Goal: Task Accomplishment & Management: Complete application form

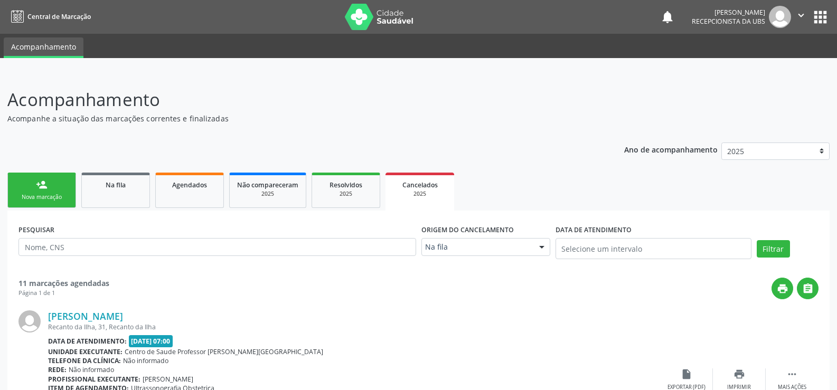
click at [34, 192] on link "person_add Nova marcação" at bounding box center [41, 190] width 69 height 35
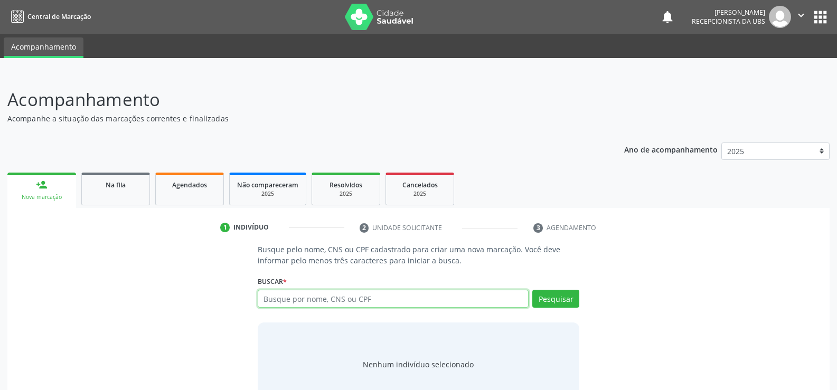
click at [288, 296] on input "text" at bounding box center [393, 299] width 271 height 18
type input "700003418747900"
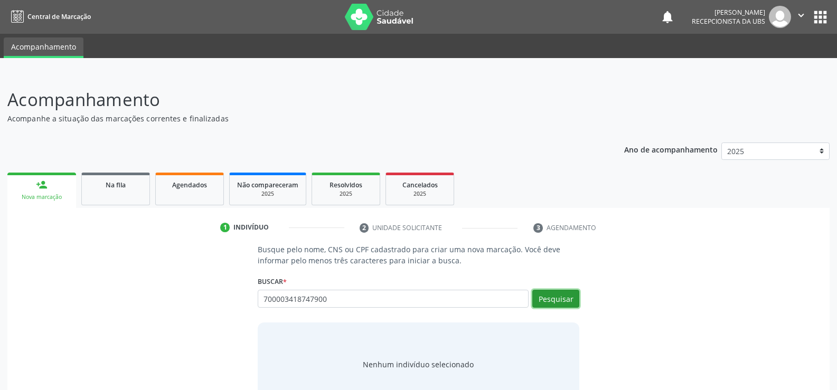
click at [547, 298] on button "Pesquisar" at bounding box center [555, 299] width 47 height 18
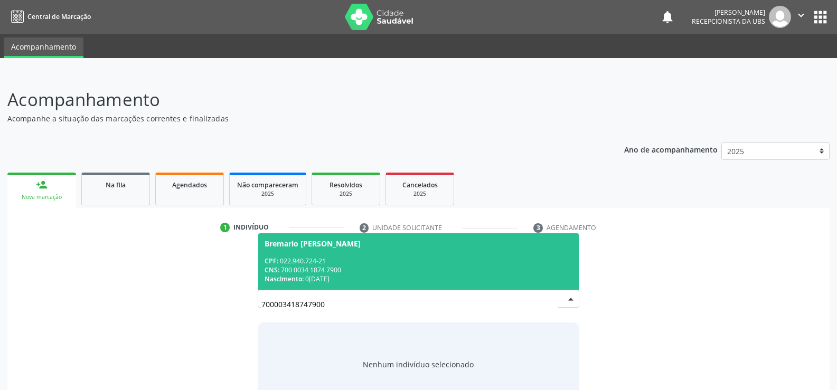
click at [298, 266] on div "CNS: 700 0034 1874 7900" at bounding box center [419, 270] width 308 height 9
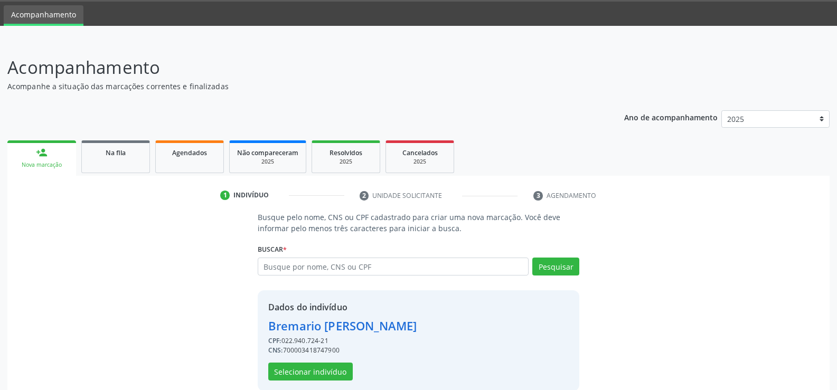
scroll to position [48, 0]
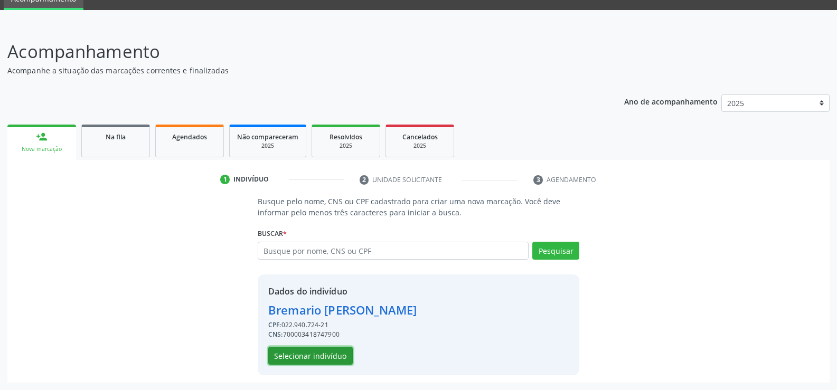
click at [323, 357] on button "Selecionar indivíduo" at bounding box center [310, 356] width 85 height 18
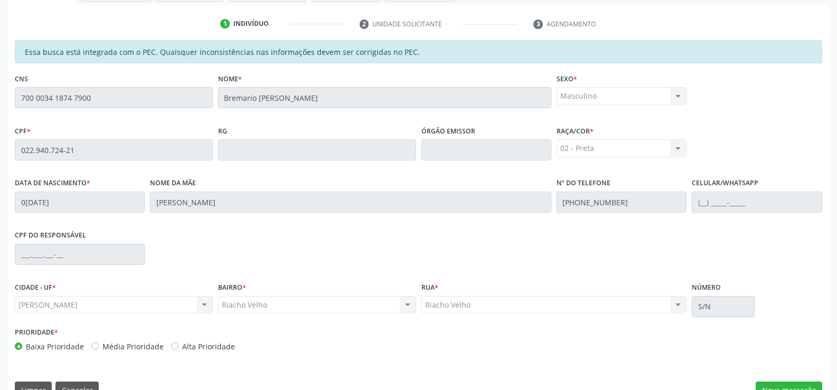
scroll to position [228, 0]
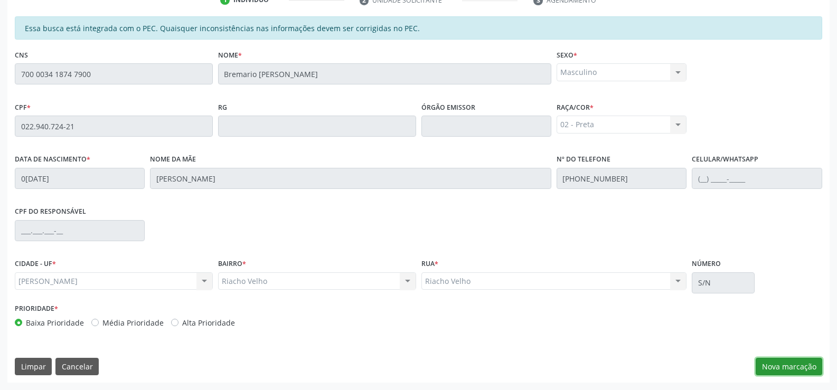
click at [790, 367] on button "Nova marcação" at bounding box center [789, 367] width 67 height 18
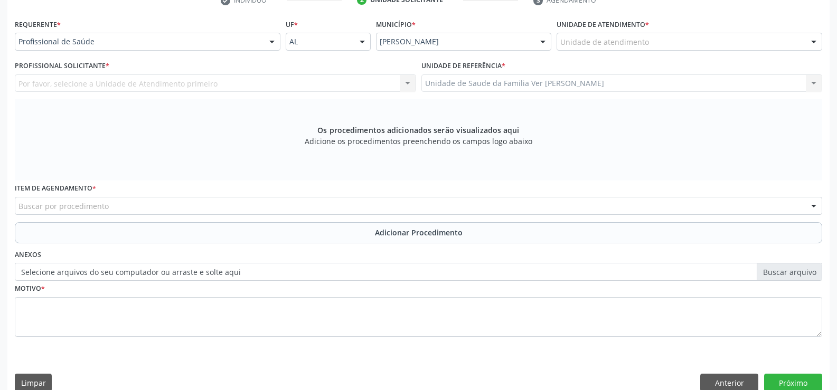
scroll to position [228, 0]
click at [815, 37] on div at bounding box center [814, 42] width 16 height 18
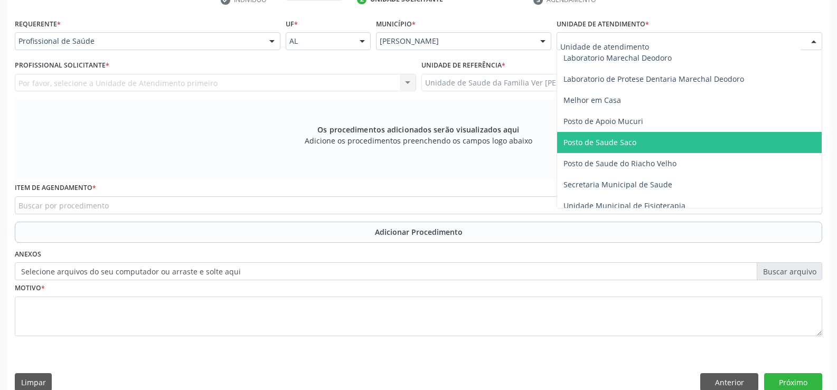
scroll to position [423, 0]
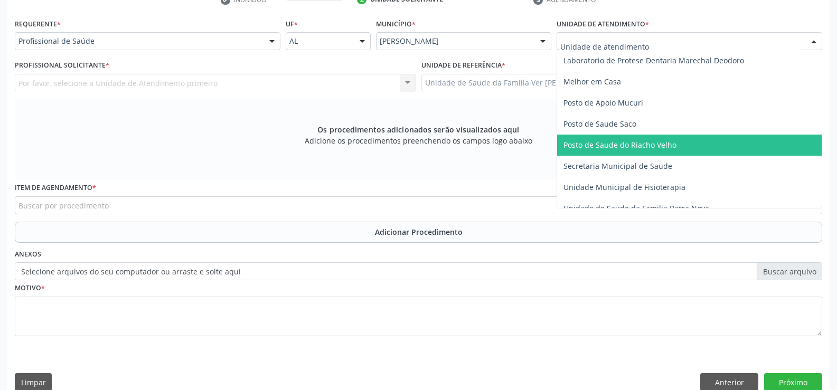
click at [646, 142] on span "Posto de Saude do Riacho Velho" at bounding box center [620, 145] width 113 height 10
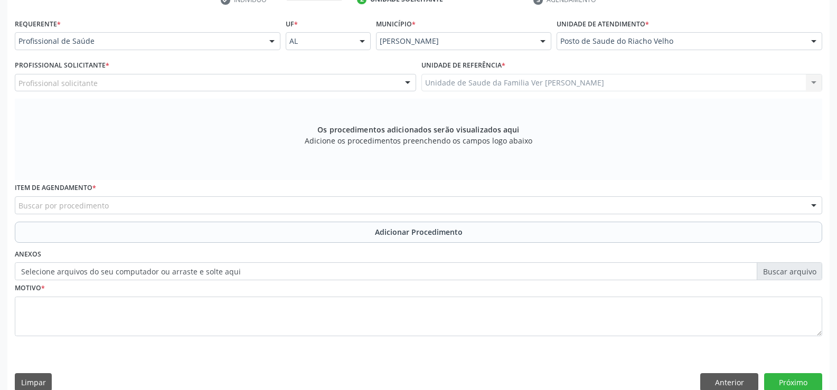
click at [270, 41] on div at bounding box center [272, 42] width 16 height 18
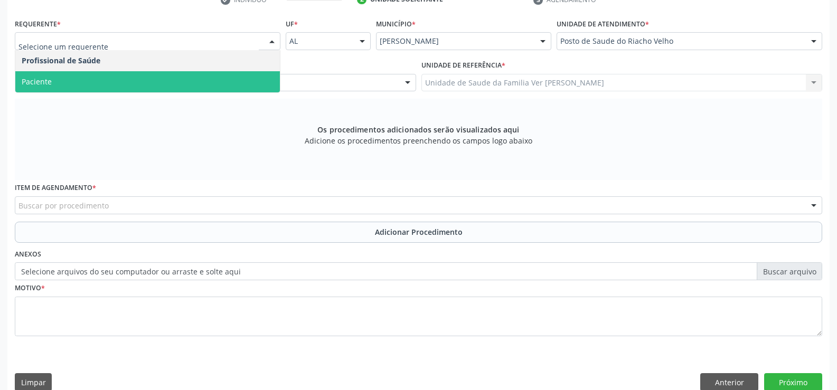
click at [98, 78] on span "Paciente" at bounding box center [147, 81] width 265 height 21
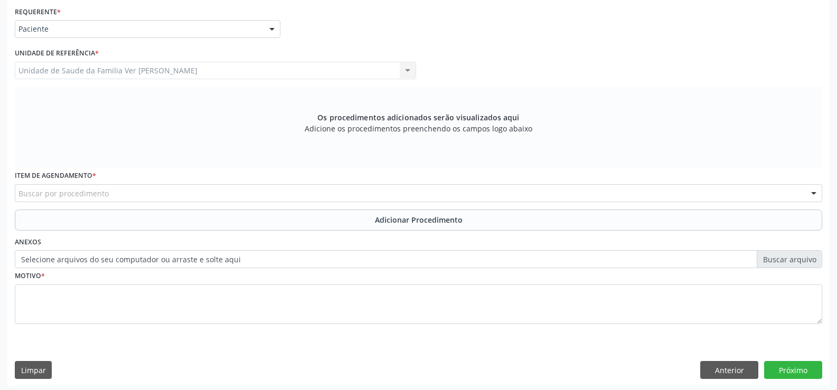
scroll to position [244, 0]
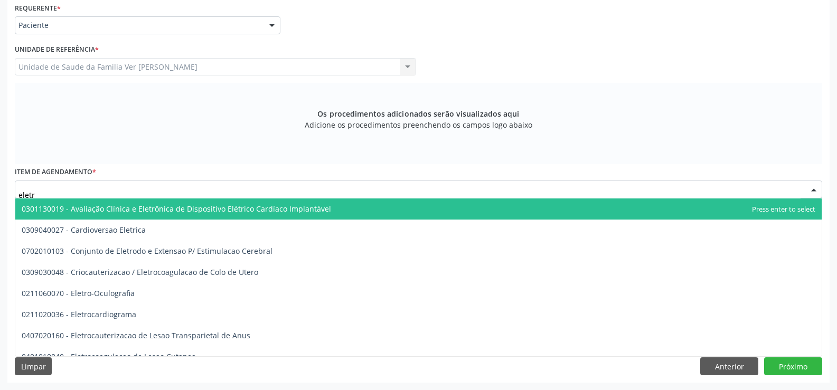
type input "eletro"
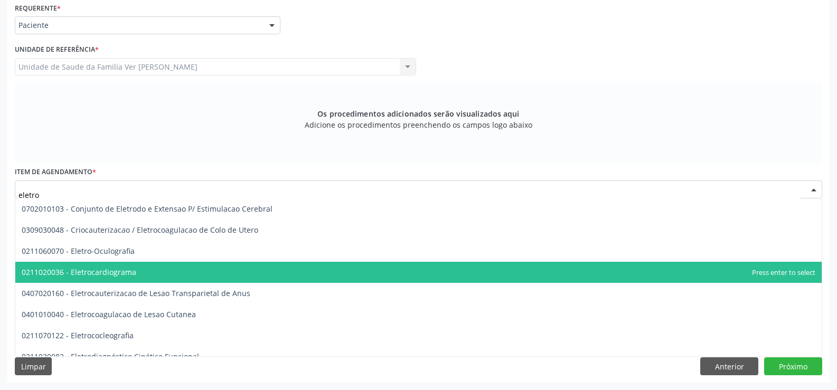
click at [140, 266] on span "0211020036 - Eletrocardiograma" at bounding box center [418, 272] width 807 height 21
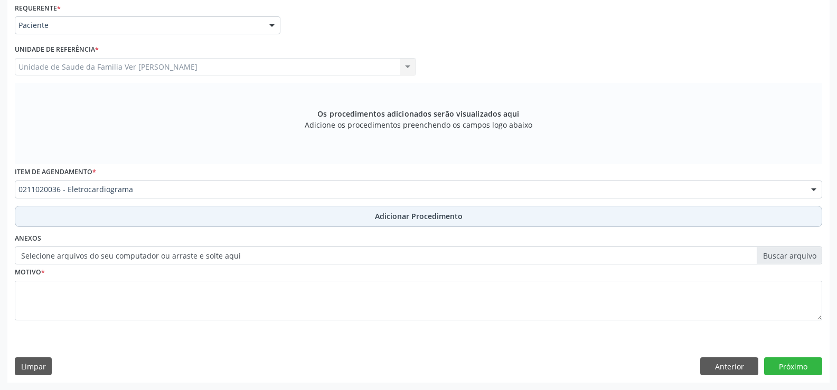
click at [397, 217] on span "Adicionar Procedimento" at bounding box center [419, 216] width 88 height 11
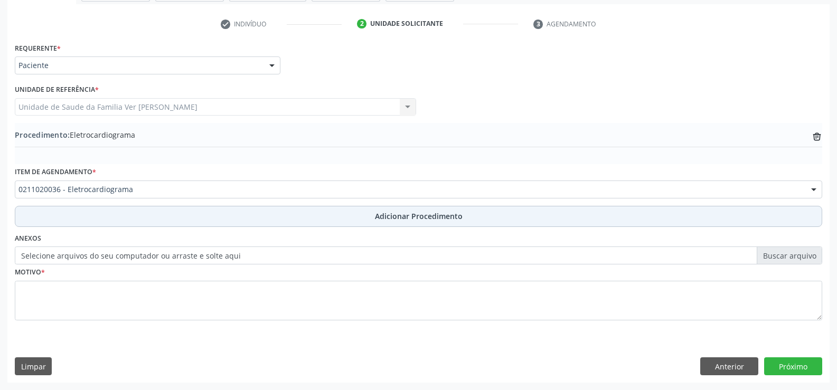
scroll to position [204, 0]
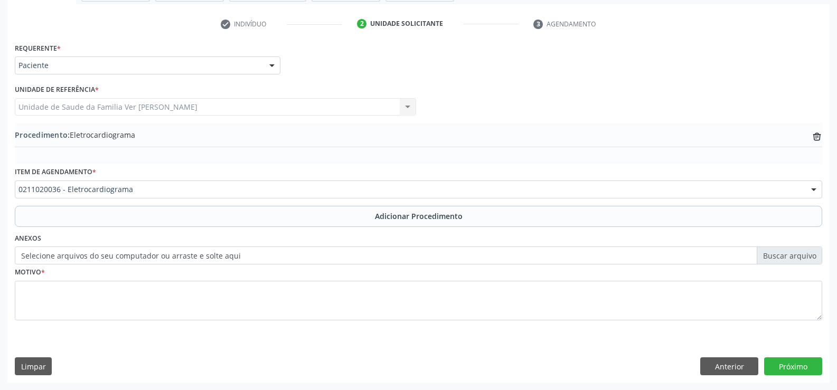
click at [797, 255] on label "Selecione arquivos do seu computador ou arraste e solte aqui" at bounding box center [419, 256] width 808 height 18
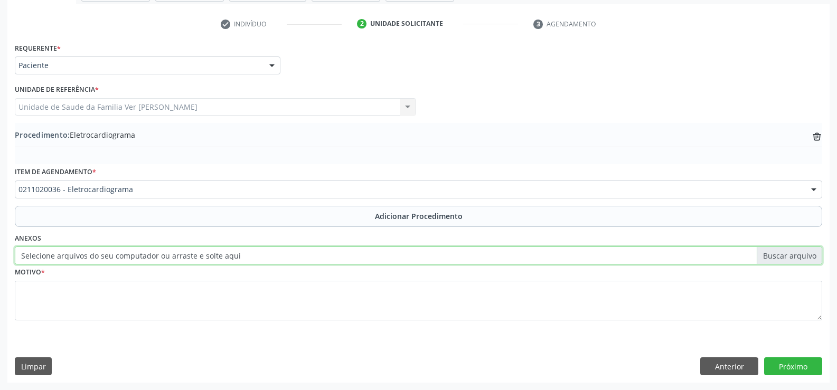
click at [797, 255] on input "Selecione arquivos do seu computador ou arraste e solte aqui" at bounding box center [419, 256] width 808 height 18
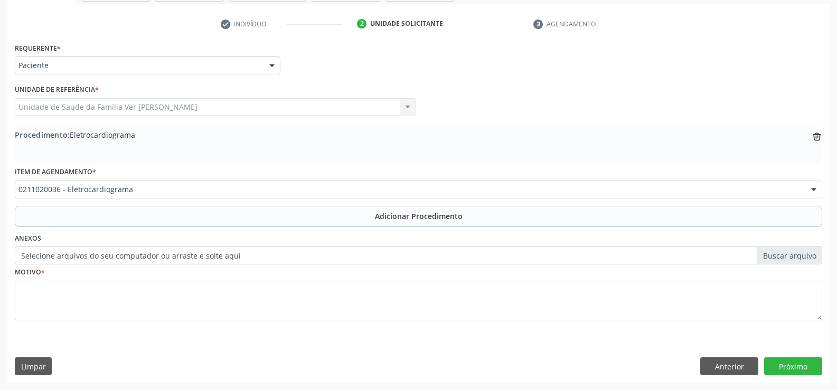
click at [423, 258] on label "Selecione arquivos do seu computador ou arraste e solte aqui" at bounding box center [419, 256] width 808 height 18
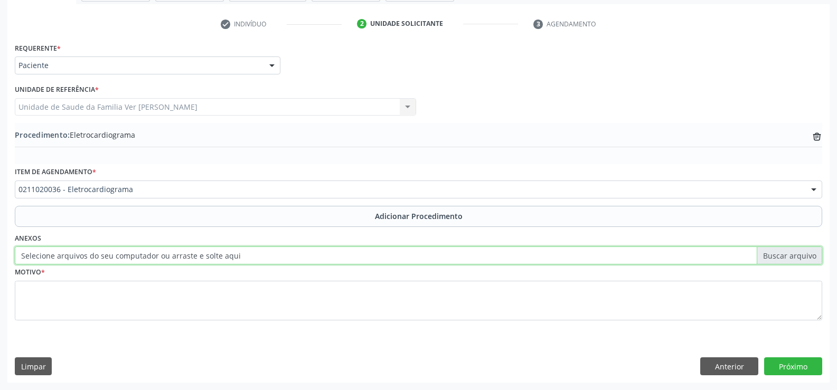
click at [423, 258] on input "Selecione arquivos do seu computador ou arraste e solte aqui" at bounding box center [419, 256] width 808 height 18
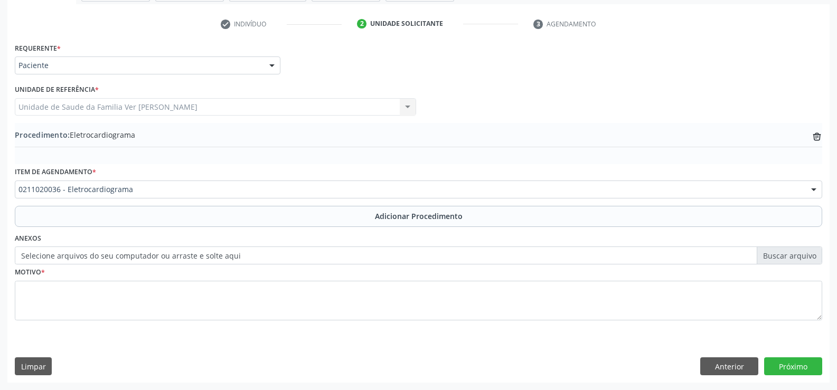
click at [781, 255] on label "Selecione arquivos do seu computador ou arraste e solte aqui" at bounding box center [419, 256] width 808 height 18
click at [781, 255] on input "Selecione arquivos do seu computador ou arraste e solte aqui" at bounding box center [419, 256] width 808 height 18
click at [796, 255] on label "Selecione arquivos do seu computador ou arraste e solte aqui" at bounding box center [419, 256] width 808 height 18
click at [796, 255] on input "Selecione arquivos do seu computador ou arraste e solte aqui" at bounding box center [419, 256] width 808 height 18
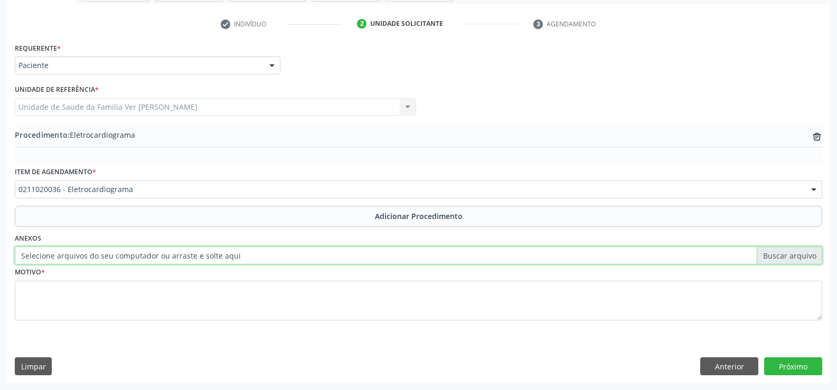
type input "C:\fakepath\WhatsApp Image [DATE] 12.27.34.jpeg"
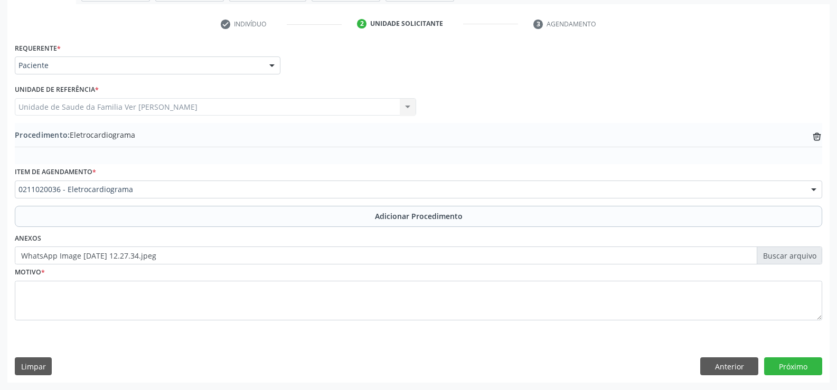
click at [383, 260] on label "WhatsApp Image [DATE] 12.27.34.jpeg" at bounding box center [419, 256] width 808 height 18
click at [383, 260] on input "WhatsApp Image [DATE] 12.27.34.jpeg" at bounding box center [419, 256] width 808 height 18
click at [784, 254] on label "Selecione arquivos do seu computador ou arraste e solte aqui" at bounding box center [419, 256] width 808 height 18
click at [784, 254] on input "Selecione arquivos do seu computador ou arraste e solte aqui" at bounding box center [419, 256] width 808 height 18
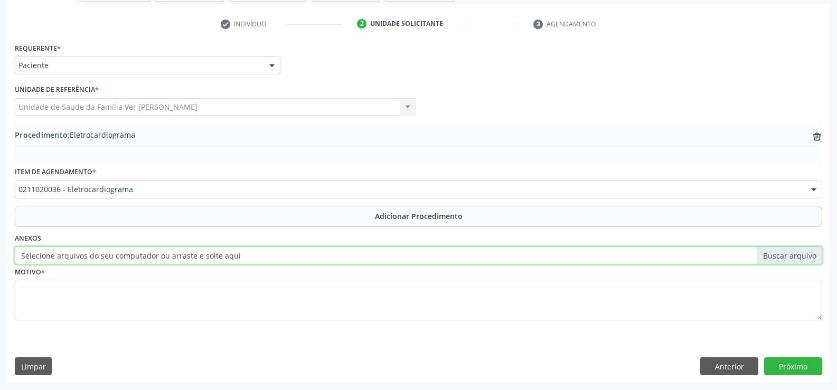
type input "C:\fakepath\WhatsApp Image [DATE] 12.27.34.jpeg"
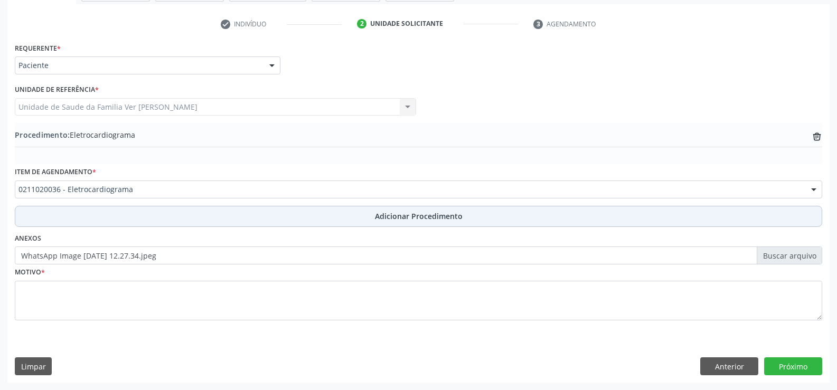
click at [414, 217] on span "Adicionar Procedimento" at bounding box center [419, 216] width 88 height 11
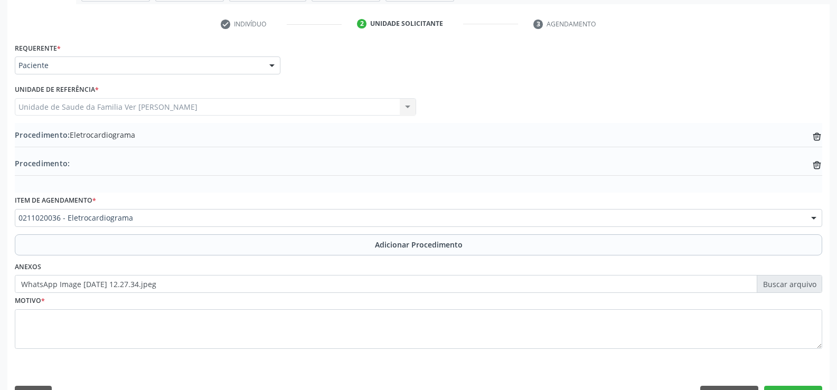
scroll to position [232, 0]
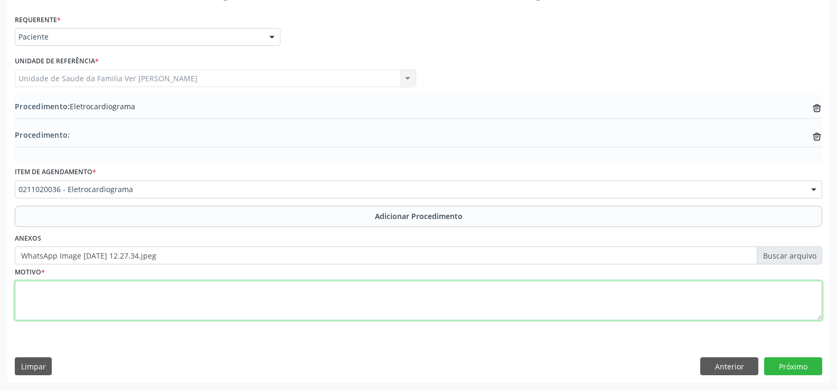
click at [58, 303] on textarea at bounding box center [419, 301] width 808 height 40
click at [41, 291] on textarea at bounding box center [419, 301] width 808 height 40
type textarea "Has [MEDICAL_DATA] de mm2"
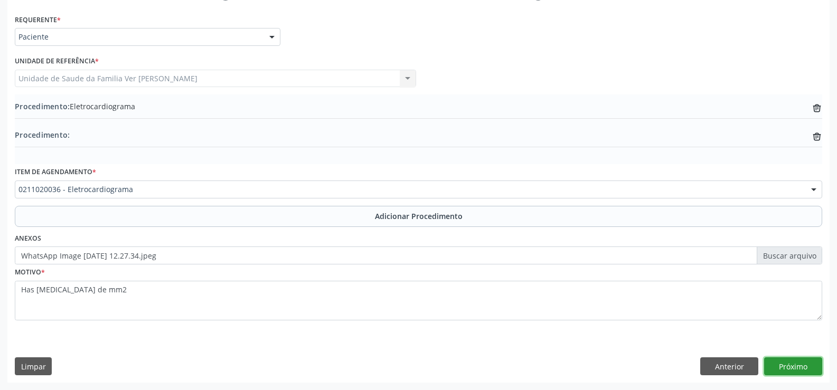
click at [795, 370] on button "Próximo" at bounding box center [793, 367] width 58 height 18
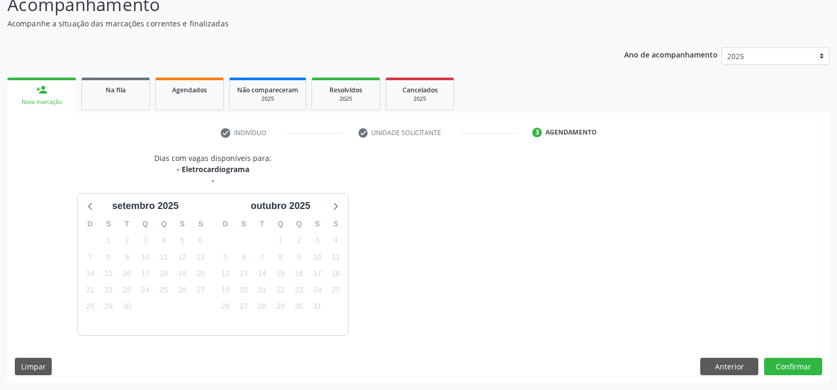
scroll to position [126, 0]
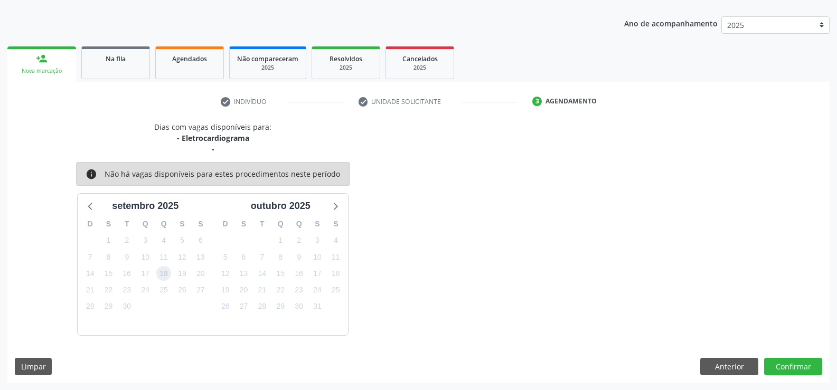
click at [166, 272] on span "18" at bounding box center [163, 273] width 15 height 15
click at [165, 272] on span "18" at bounding box center [163, 273] width 15 height 15
click at [785, 365] on button "Confirmar" at bounding box center [793, 367] width 58 height 18
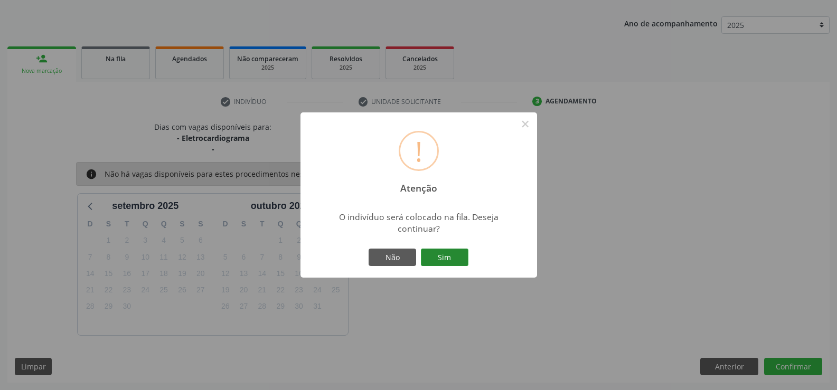
click at [462, 256] on button "Sim" at bounding box center [445, 258] width 48 height 18
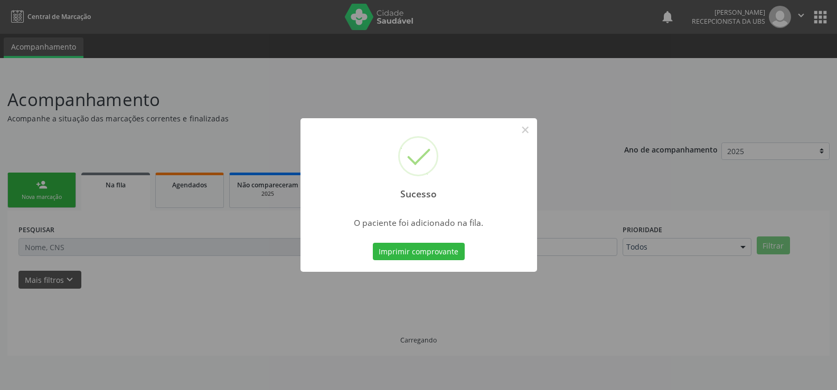
scroll to position [0, 0]
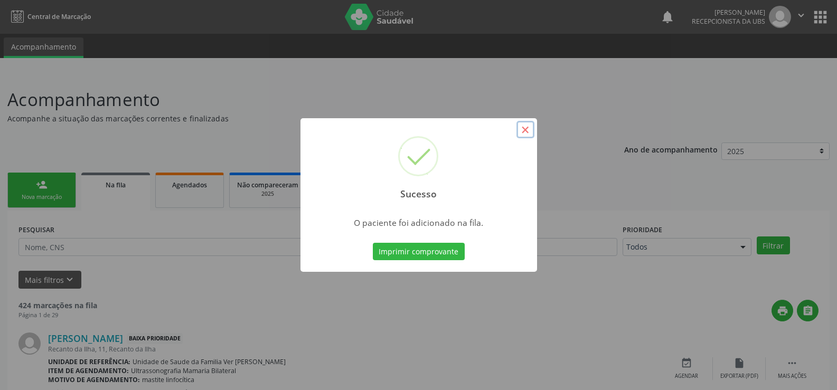
click at [521, 129] on button "×" at bounding box center [526, 130] width 18 height 18
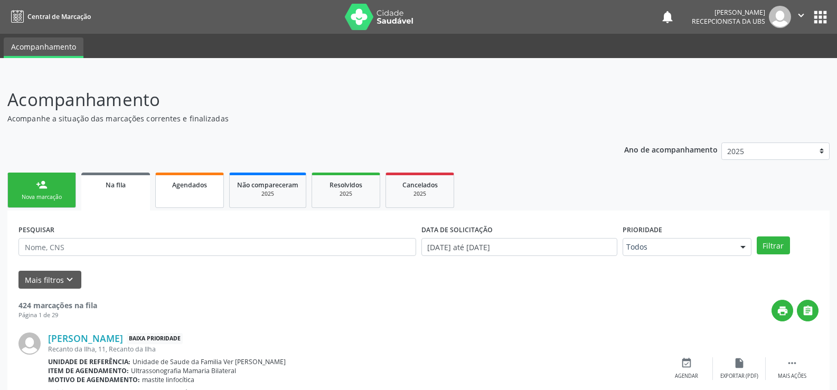
click at [186, 181] on span "Agendados" at bounding box center [189, 185] width 35 height 9
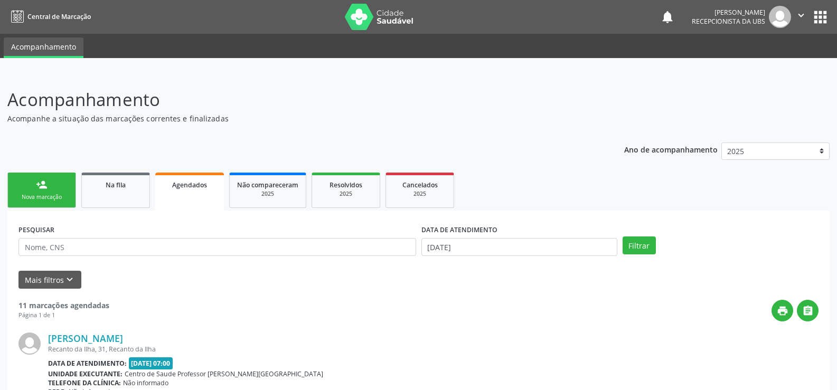
scroll to position [53, 0]
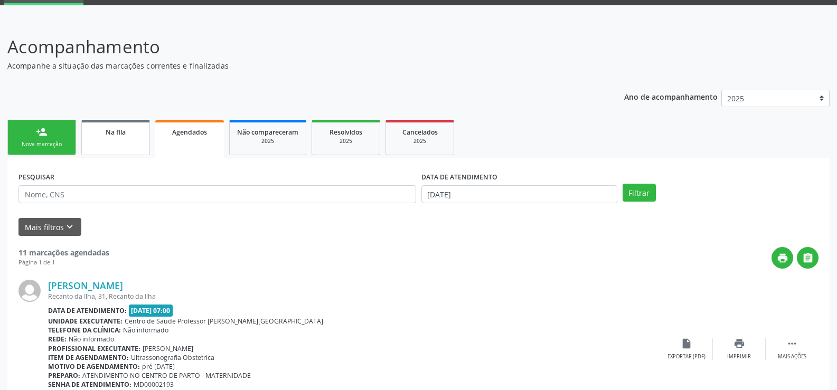
click at [143, 143] on link "Na fila" at bounding box center [115, 137] width 69 height 35
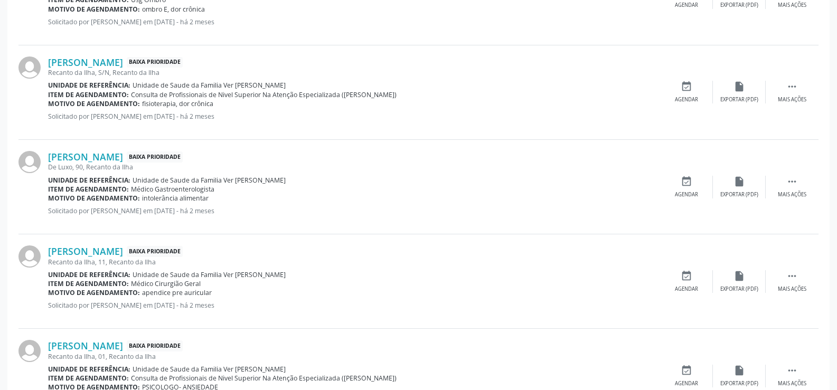
scroll to position [1427, 0]
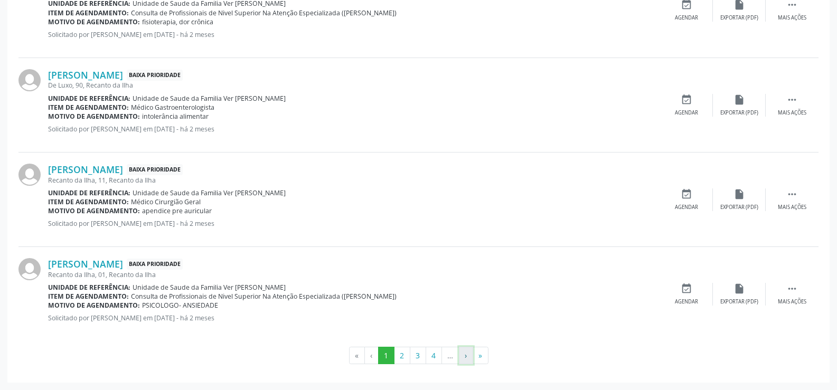
click at [468, 355] on button "›" at bounding box center [466, 356] width 14 height 18
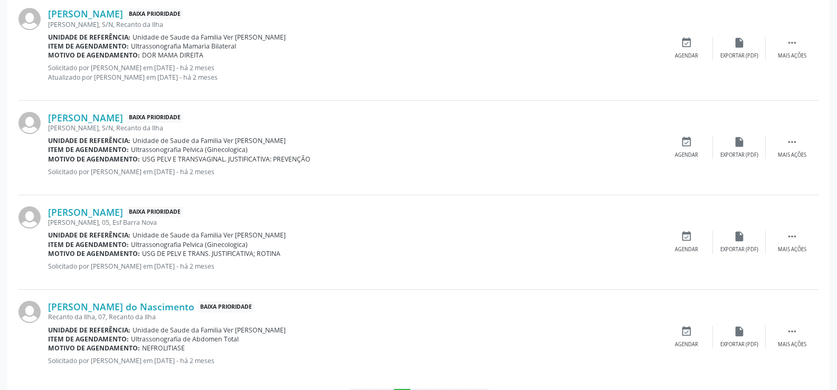
scroll to position [1409, 0]
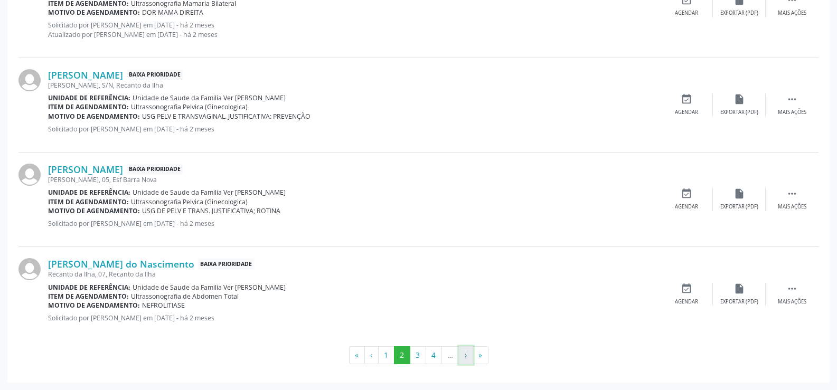
click at [467, 355] on button "›" at bounding box center [466, 356] width 14 height 18
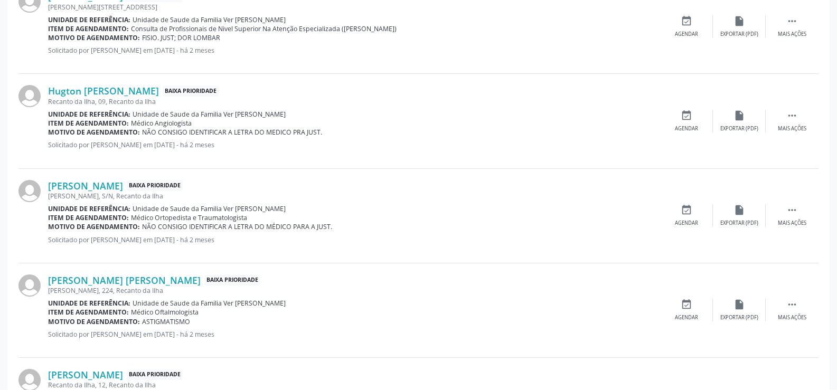
scroll to position [1400, 0]
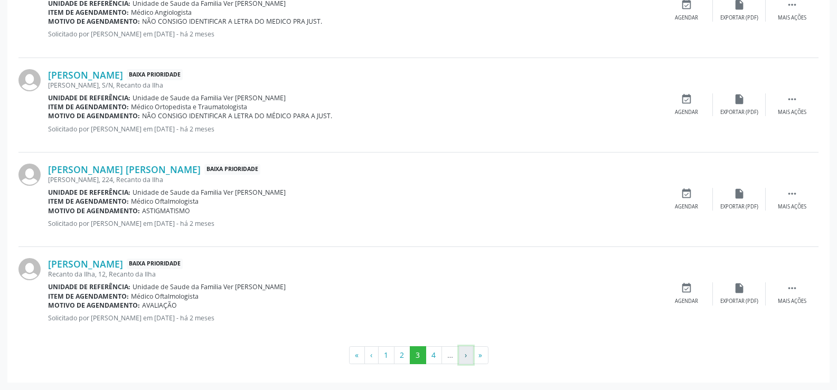
click at [469, 355] on button "›" at bounding box center [466, 356] width 14 height 18
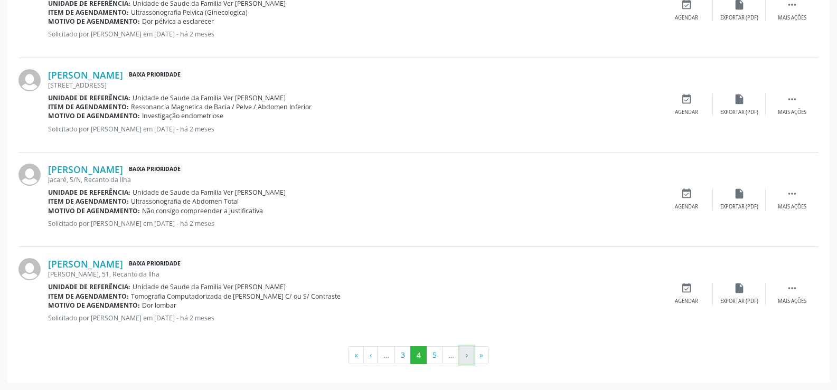
click at [466, 354] on button "›" at bounding box center [467, 356] width 14 height 18
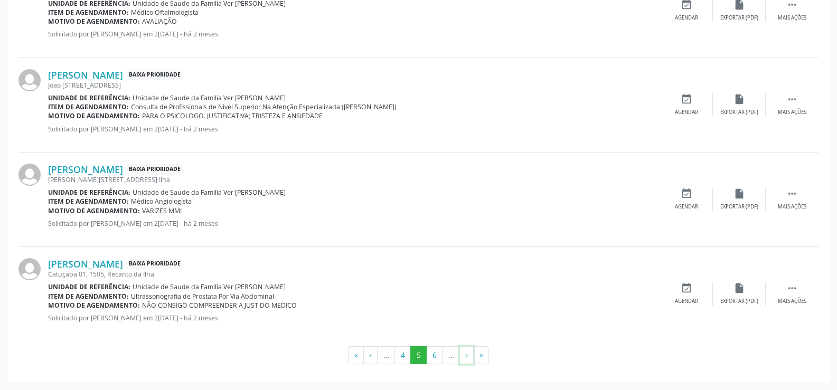
click at [466, 354] on button "›" at bounding box center [467, 356] width 14 height 18
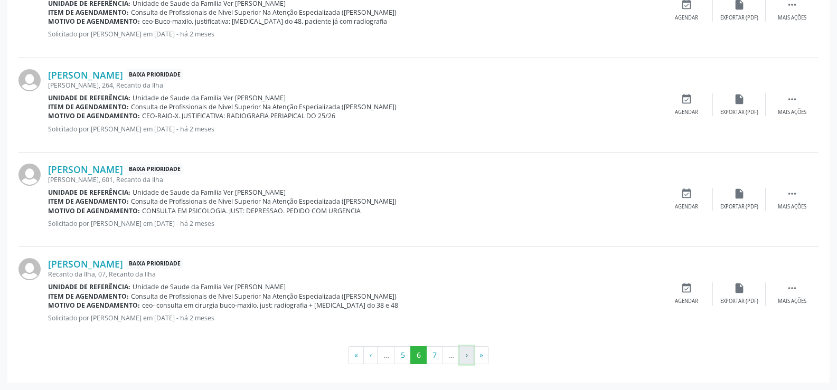
click at [468, 355] on button "›" at bounding box center [467, 356] width 14 height 18
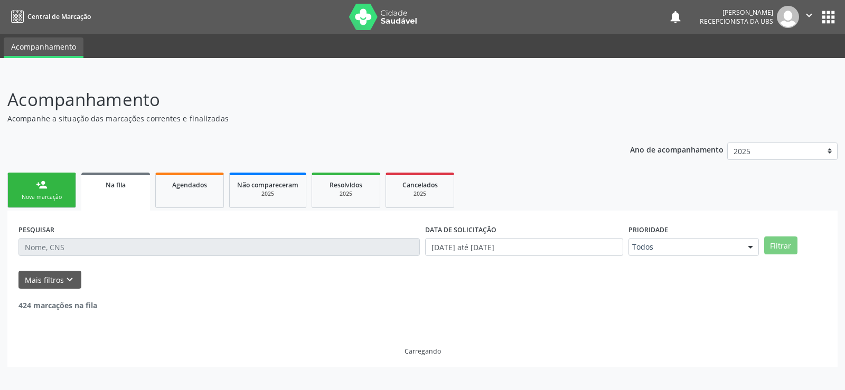
click at [468, 355] on div "Carregando" at bounding box center [422, 333] width 808 height 45
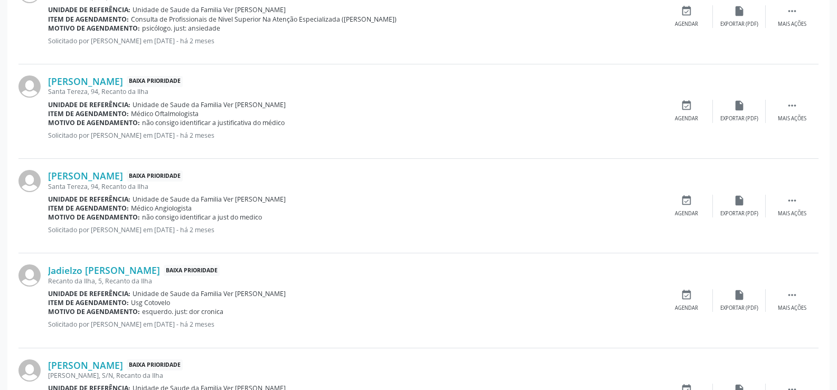
scroll to position [1400, 0]
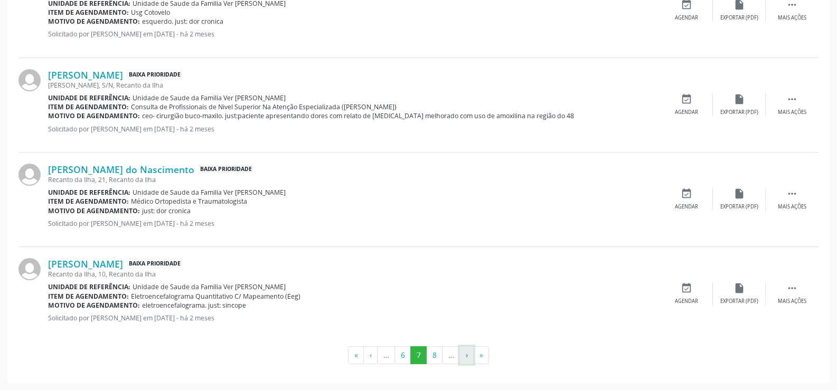
click at [467, 353] on button "›" at bounding box center [467, 356] width 14 height 18
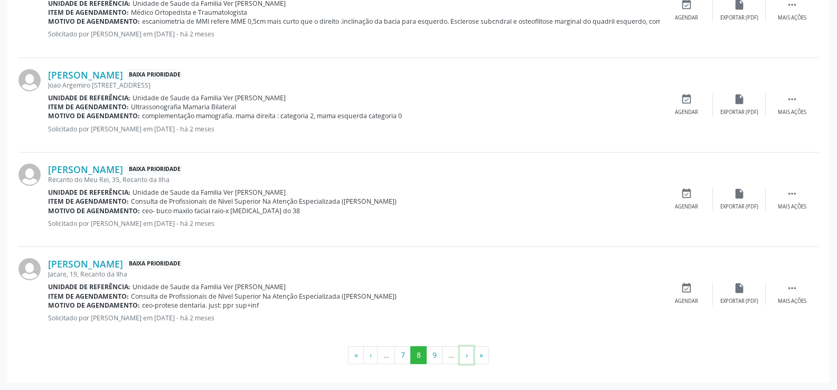
click at [467, 353] on button "›" at bounding box center [467, 356] width 14 height 18
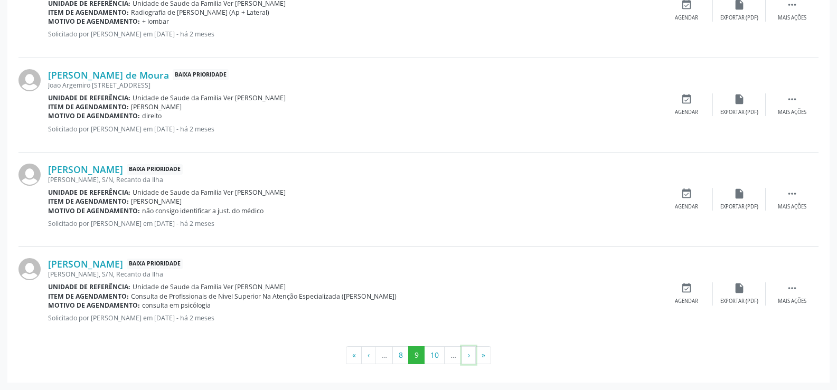
click at [467, 353] on button "›" at bounding box center [469, 356] width 14 height 18
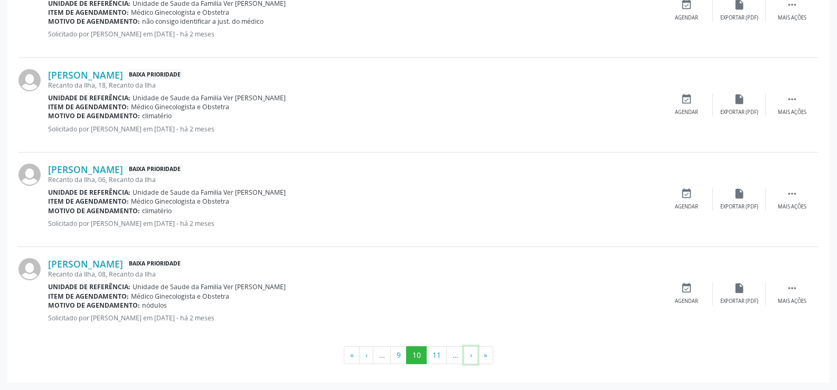
click at [467, 353] on button "›" at bounding box center [471, 356] width 14 height 18
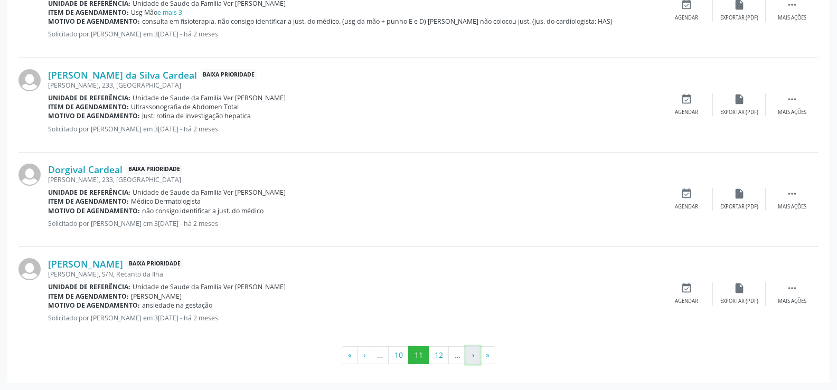
click at [473, 356] on button "›" at bounding box center [473, 356] width 14 height 18
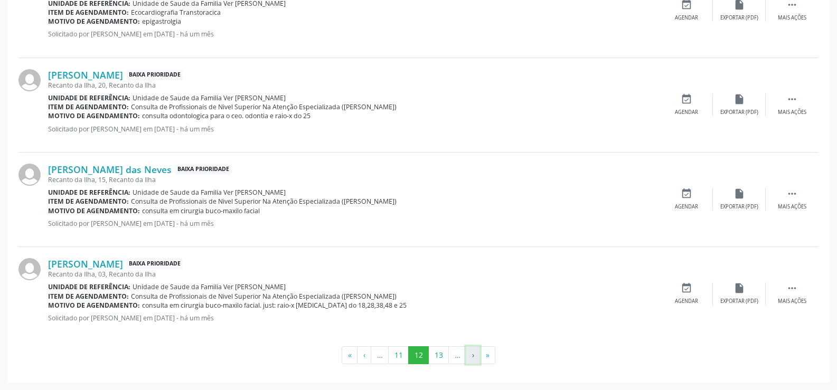
click at [473, 355] on button "›" at bounding box center [473, 356] width 14 height 18
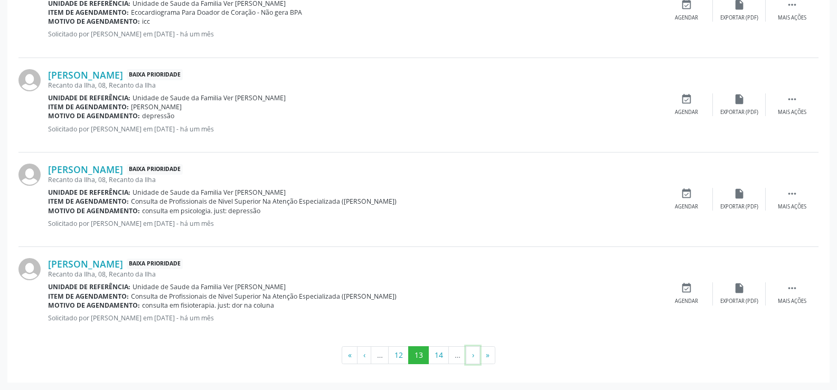
click at [473, 355] on button "›" at bounding box center [473, 356] width 14 height 18
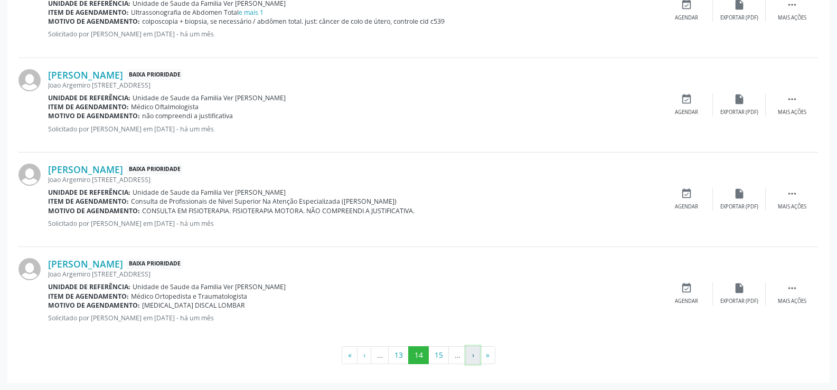
click at [472, 357] on button "›" at bounding box center [473, 356] width 14 height 18
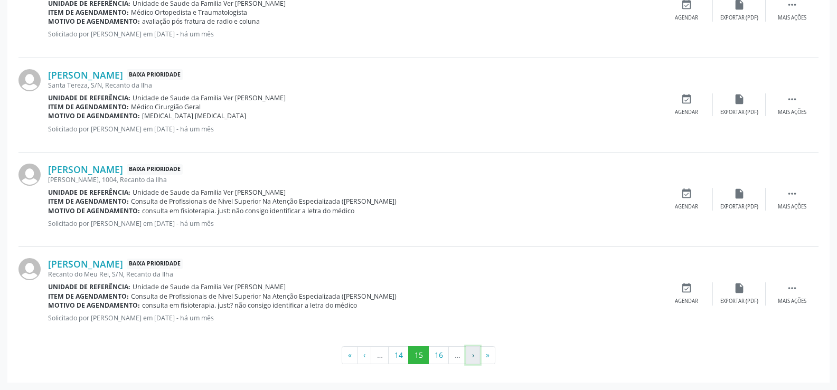
click at [472, 357] on button "›" at bounding box center [473, 356] width 14 height 18
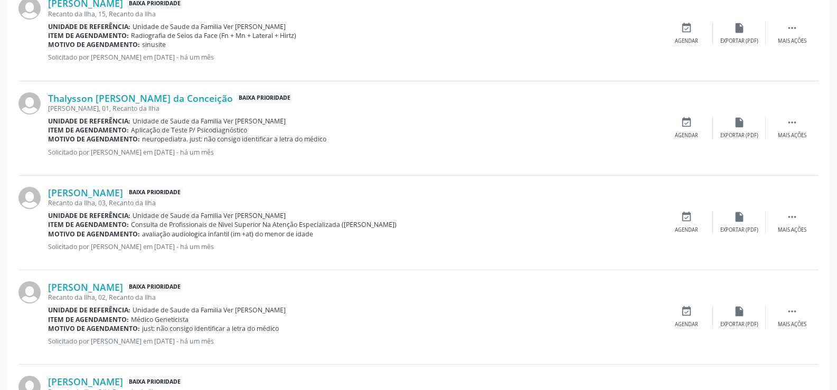
scroll to position [1409, 0]
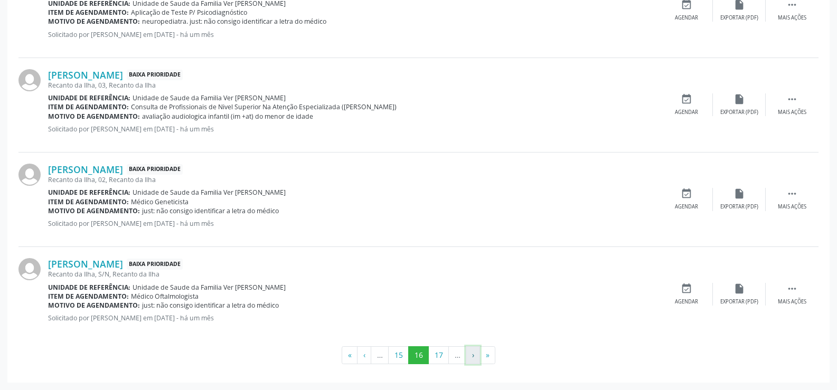
click at [472, 357] on button "›" at bounding box center [473, 356] width 14 height 18
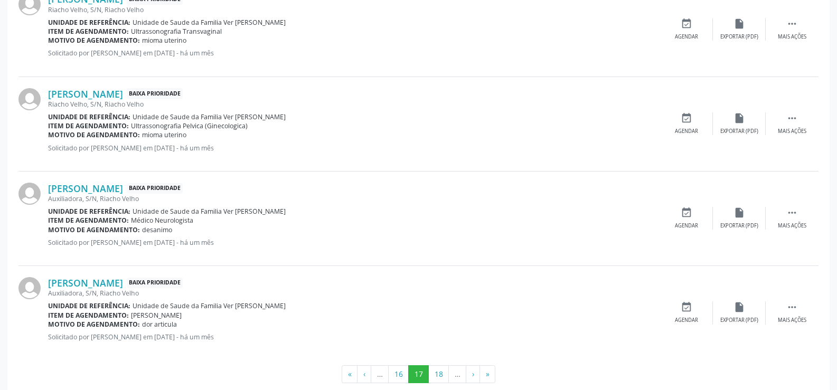
scroll to position [1400, 0]
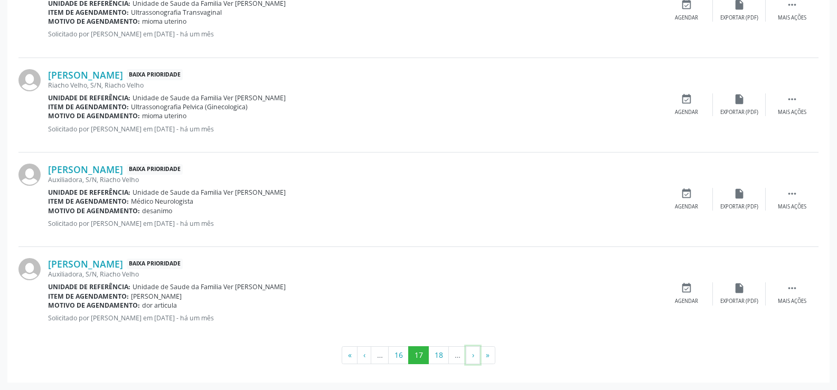
click at [472, 357] on button "›" at bounding box center [473, 356] width 14 height 18
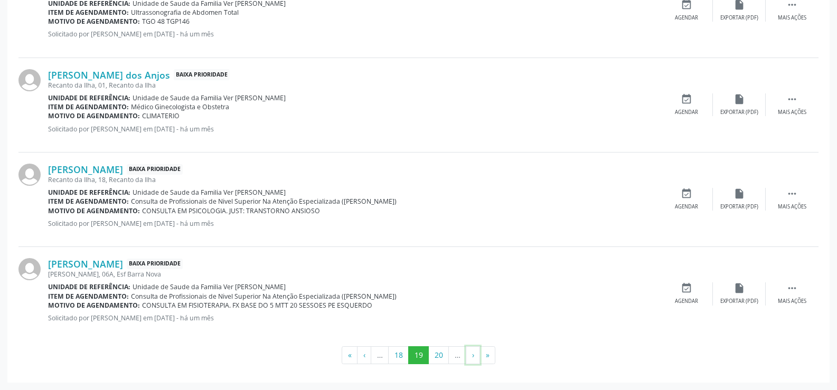
click at [472, 357] on button "›" at bounding box center [473, 356] width 14 height 18
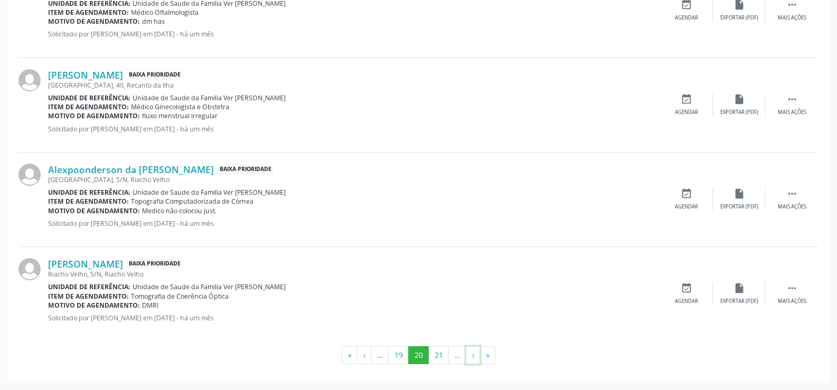
click at [472, 357] on button "›" at bounding box center [473, 356] width 14 height 18
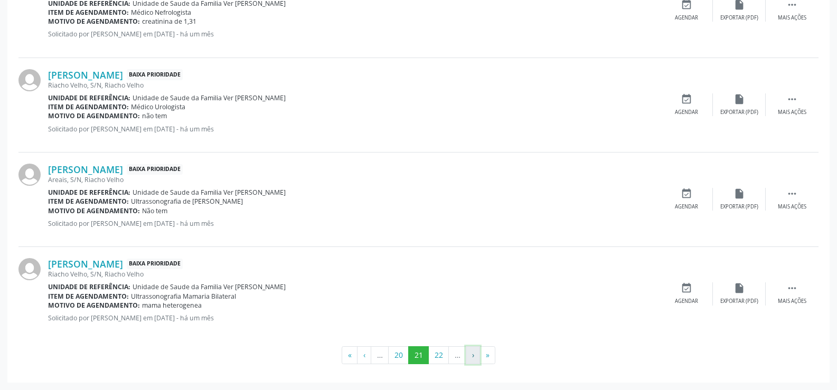
click at [472, 358] on button "›" at bounding box center [473, 356] width 14 height 18
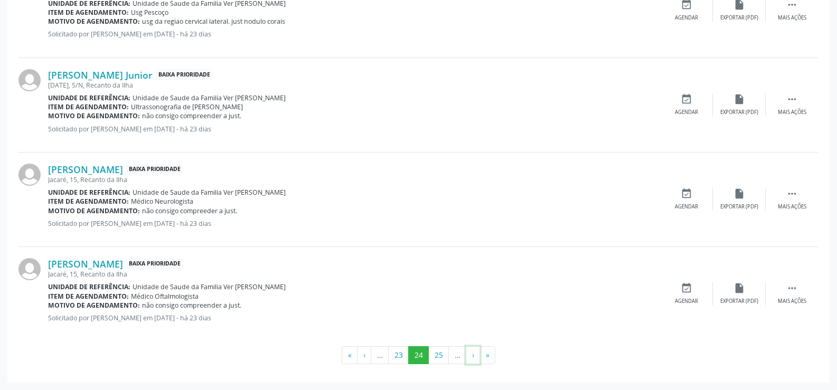
click at [472, 358] on button "›" at bounding box center [473, 356] width 14 height 18
click at [474, 358] on button "›" at bounding box center [473, 356] width 14 height 18
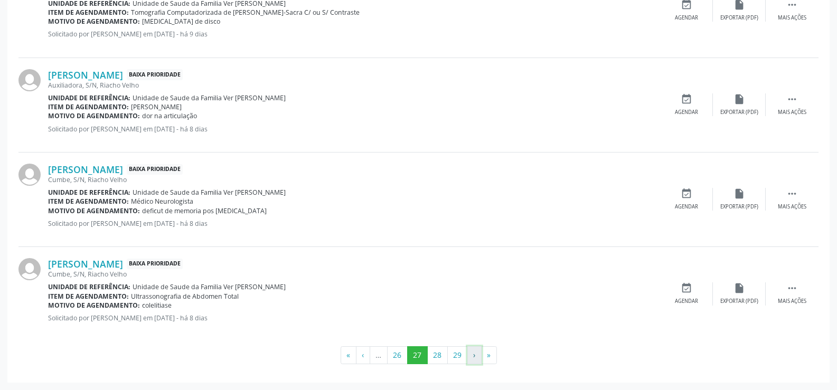
click at [469, 358] on button "›" at bounding box center [474, 356] width 14 height 18
click at [472, 358] on button "›" at bounding box center [474, 356] width 14 height 18
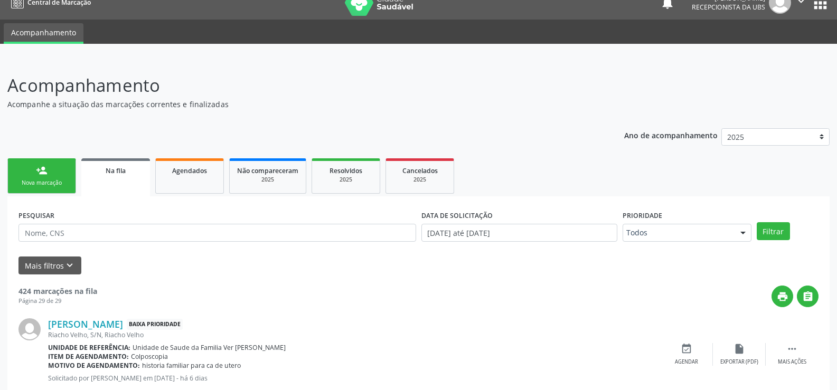
scroll to position [0, 0]
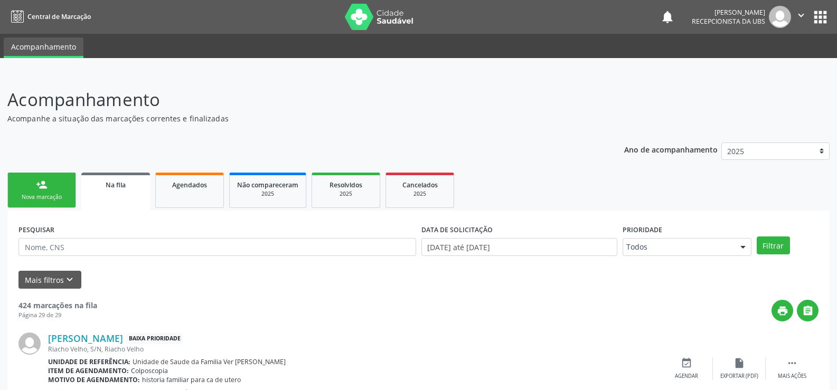
click at [57, 191] on link "person_add Nova marcação" at bounding box center [41, 190] width 69 height 35
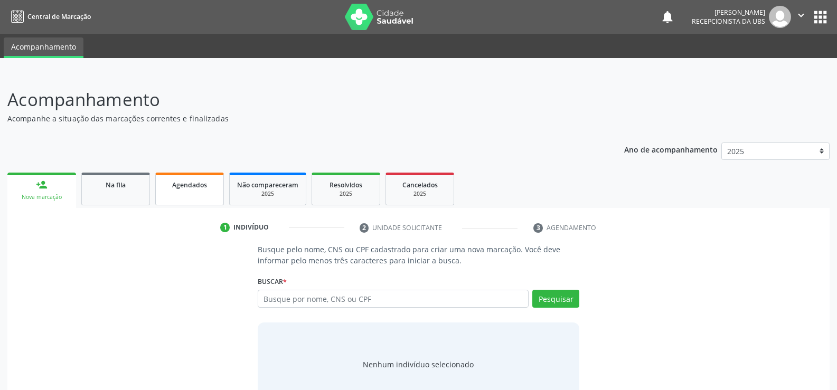
click at [176, 195] on link "Agendados" at bounding box center [189, 189] width 69 height 33
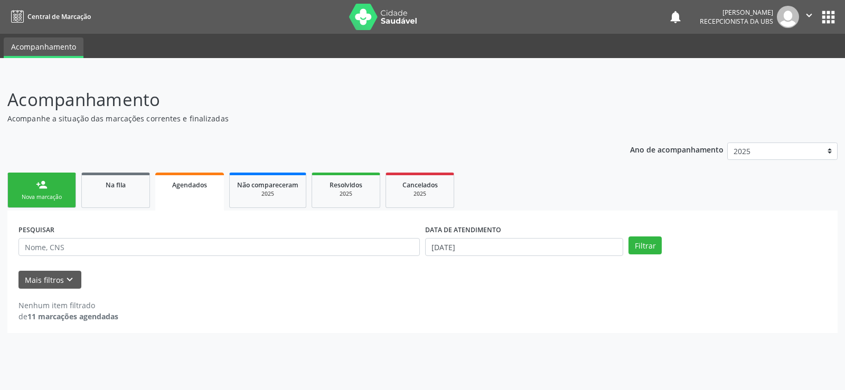
click at [185, 185] on span "Agendados" at bounding box center [189, 185] width 35 height 9
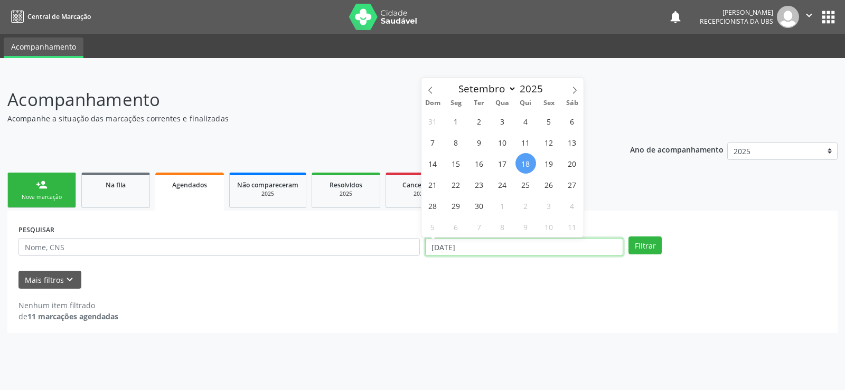
click at [501, 247] on input "[DATE]" at bounding box center [524, 247] width 198 height 18
click at [478, 208] on span "30" at bounding box center [479, 205] width 21 height 21
type input "[DATE]"
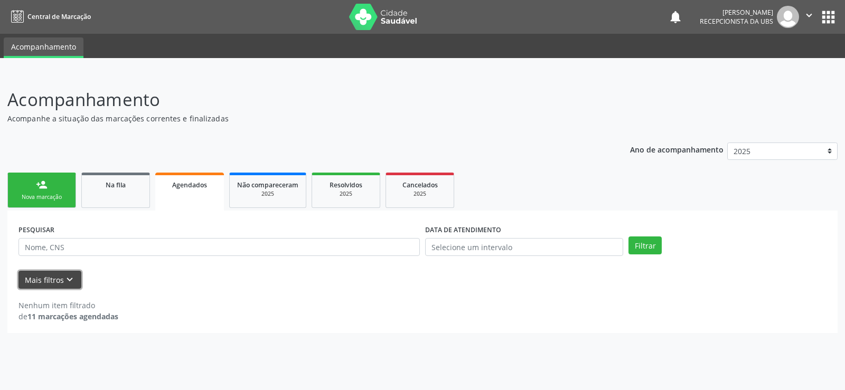
click at [54, 281] on button "Mais filtros keyboard_arrow_down" at bounding box center [49, 280] width 63 height 18
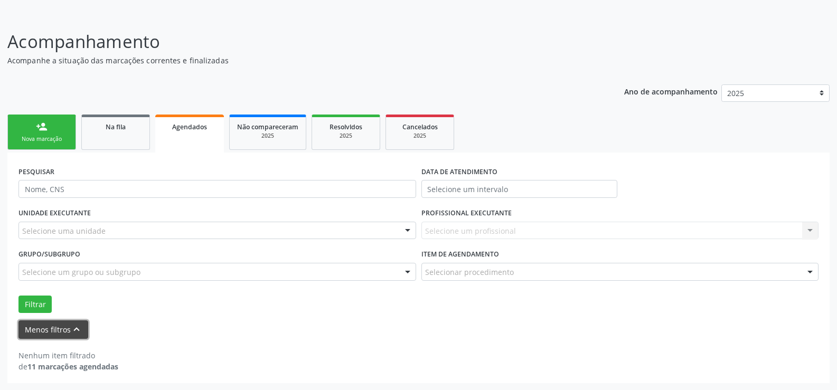
scroll to position [59, 0]
click at [260, 309] on div "Filtrar" at bounding box center [419, 304] width 806 height 18
click at [620, 318] on form "PESQUISAR DATA DE ATENDIMENTO UNIDADE EXECUTANTE Selecione uma unidade Todos as…" at bounding box center [418, 250] width 800 height 175
click at [620, 319] on form "PESQUISAR DATA DE ATENDIMENTO UNIDADE EXECUTANTE Selecione uma unidade Todos as…" at bounding box center [418, 250] width 800 height 175
click at [578, 35] on p "Acompanhamento" at bounding box center [295, 41] width 576 height 26
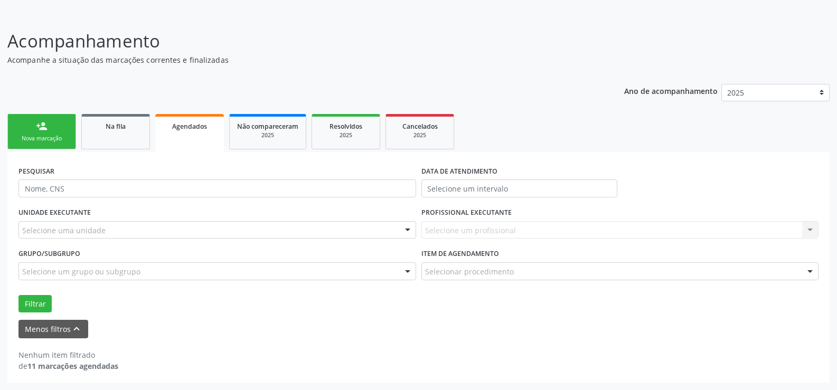
drag, startPoint x: 579, startPoint y: 36, endPoint x: 641, endPoint y: 22, distance: 63.5
click at [579, 37] on p "Acompanhamento" at bounding box center [295, 41] width 576 height 26
click at [422, 352] on div "Nenhum item filtrado de 11 marcações agendadas" at bounding box center [418, 361] width 800 height 22
click at [68, 323] on button "Menos filtros keyboard_arrow_up" at bounding box center [53, 329] width 70 height 18
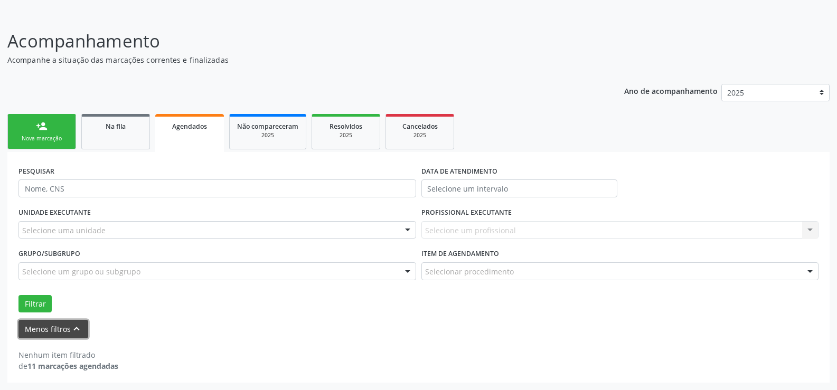
scroll to position [0, 0]
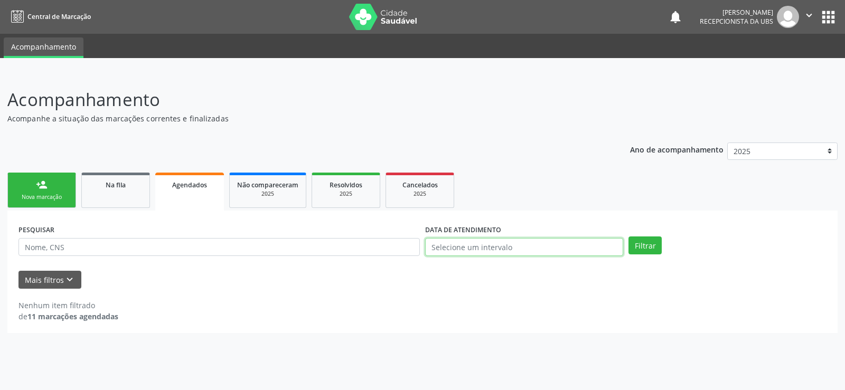
click at [484, 247] on input "text" at bounding box center [524, 247] width 198 height 18
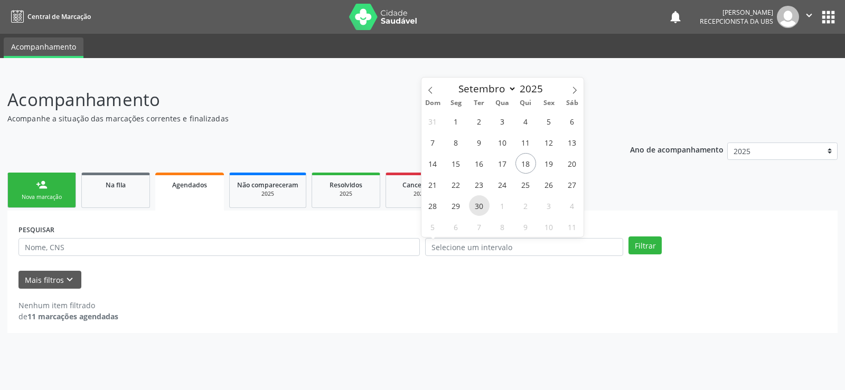
click at [479, 206] on span "30" at bounding box center [479, 205] width 21 height 21
type input "[DATE]"
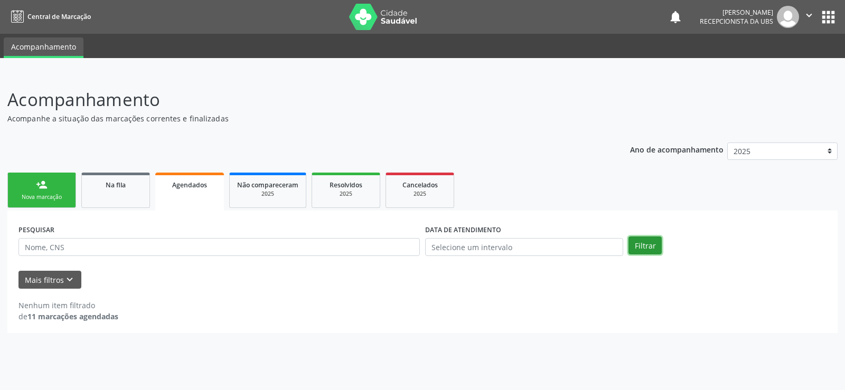
click at [641, 248] on button "Filtrar" at bounding box center [645, 246] width 33 height 18
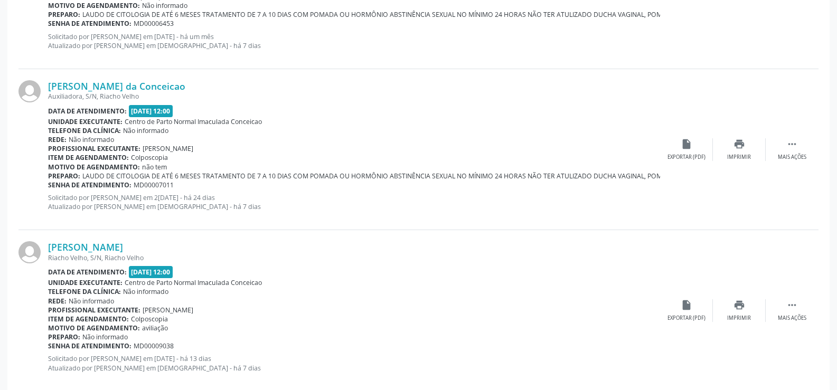
scroll to position [1724, 0]
